Goal: Task Accomplishment & Management: Manage account settings

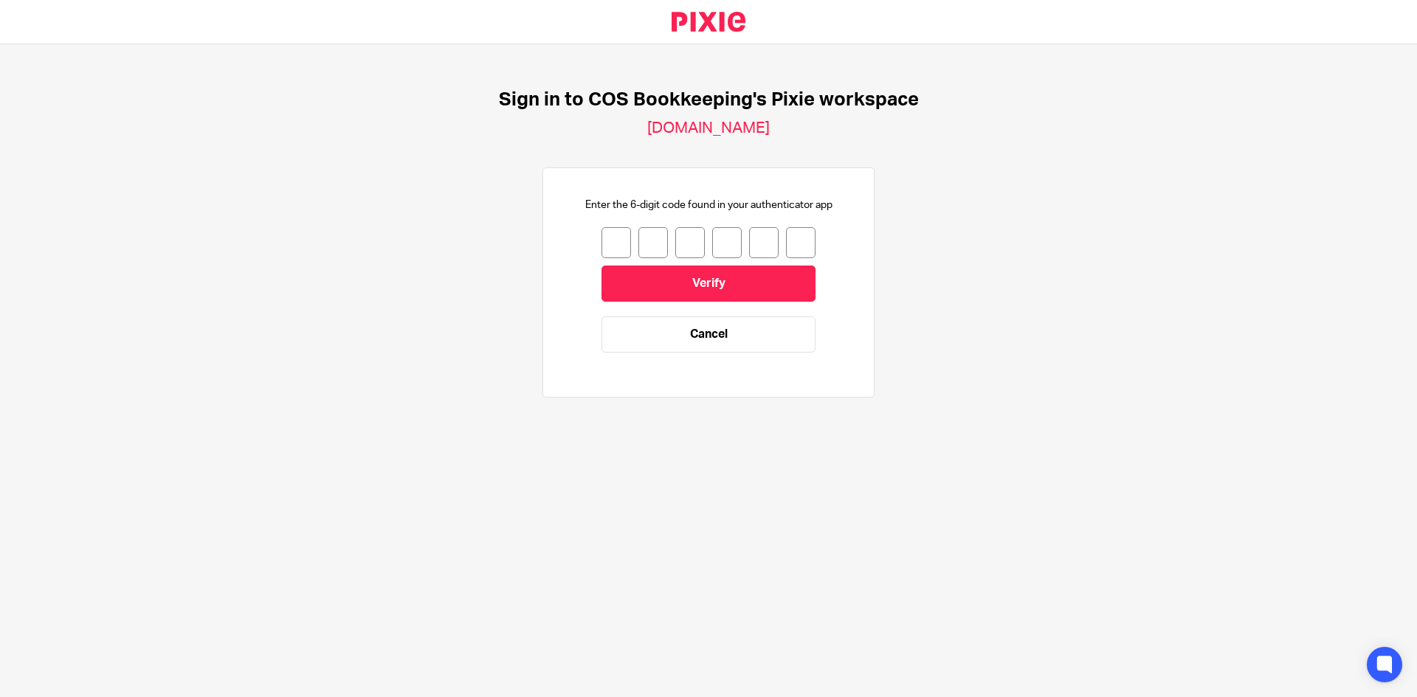
click at [606, 245] on input "number" at bounding box center [616, 242] width 30 height 31
type input "6"
type input "0"
type input "6"
type input "3"
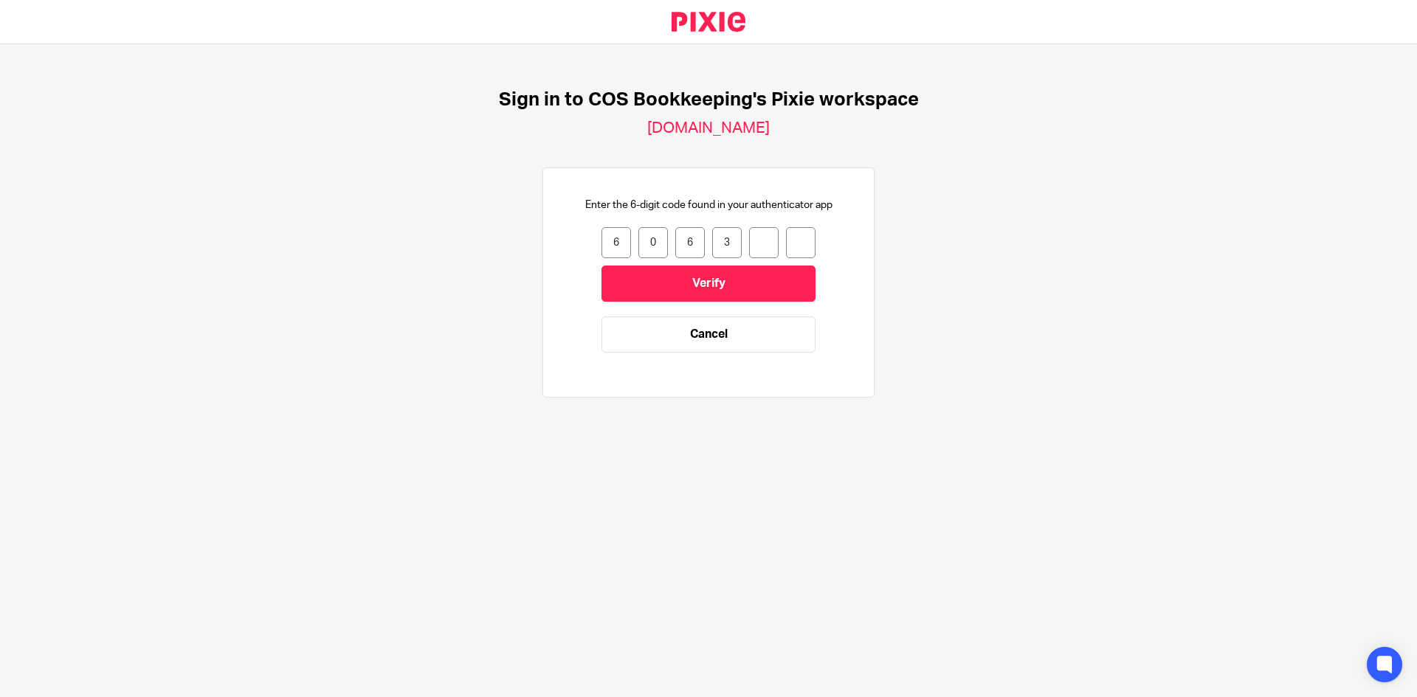
type input "6"
type input "0"
click at [635, 286] on input "Verify" at bounding box center [708, 284] width 214 height 36
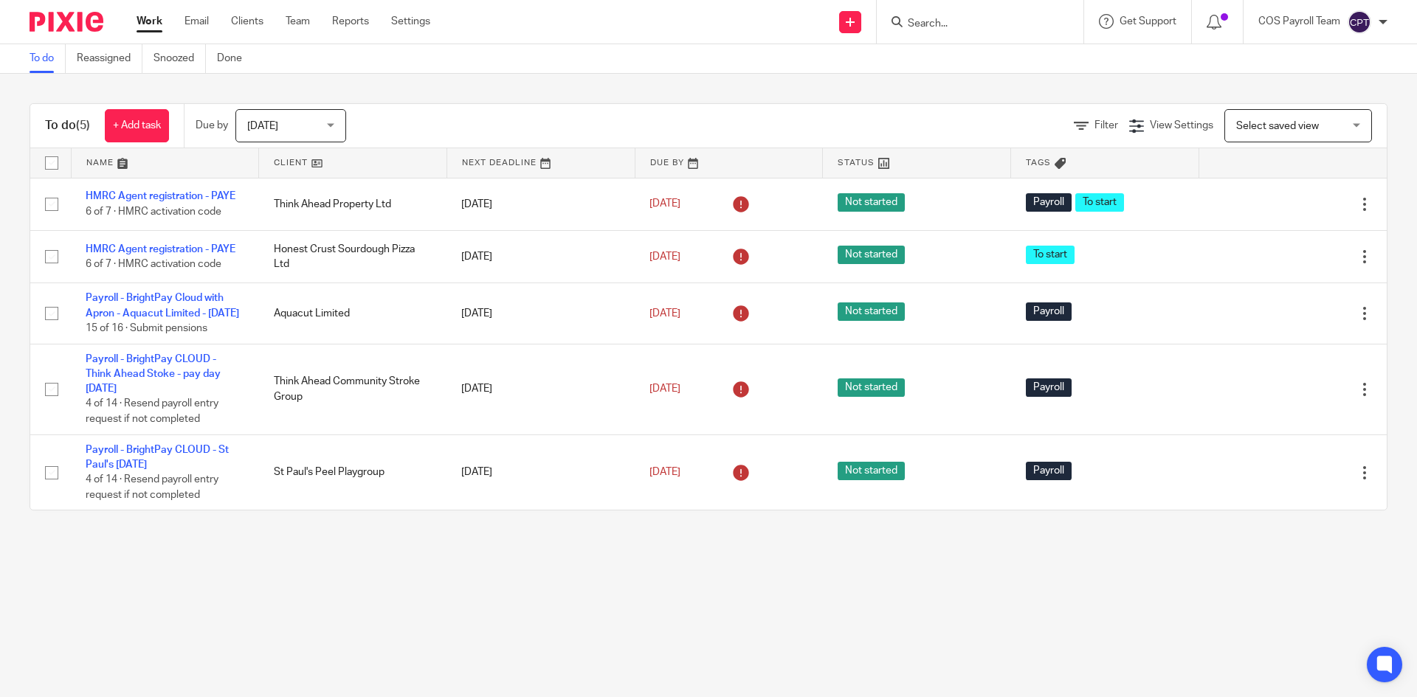
click at [338, 128] on div "[DATE] [DATE]" at bounding box center [290, 125] width 111 height 33
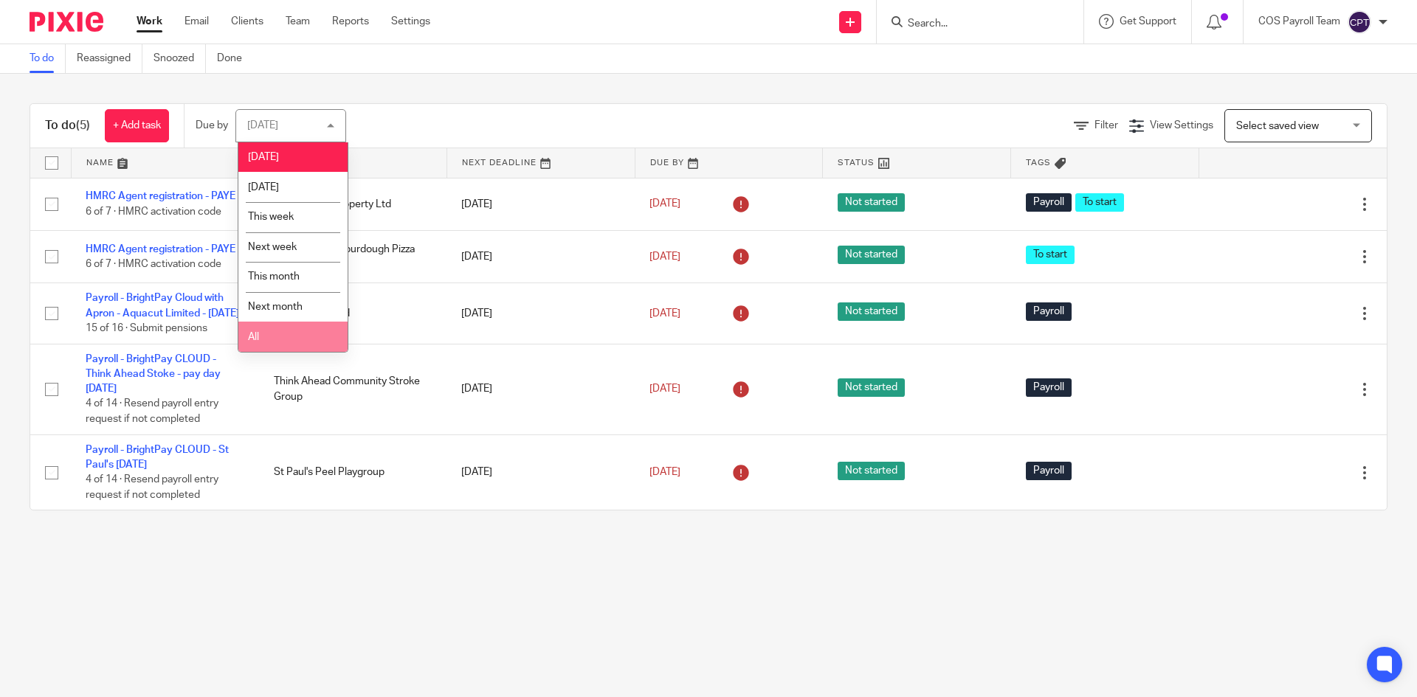
click at [297, 333] on li "All" at bounding box center [292, 337] width 109 height 30
